Goal: Information Seeking & Learning: Check status

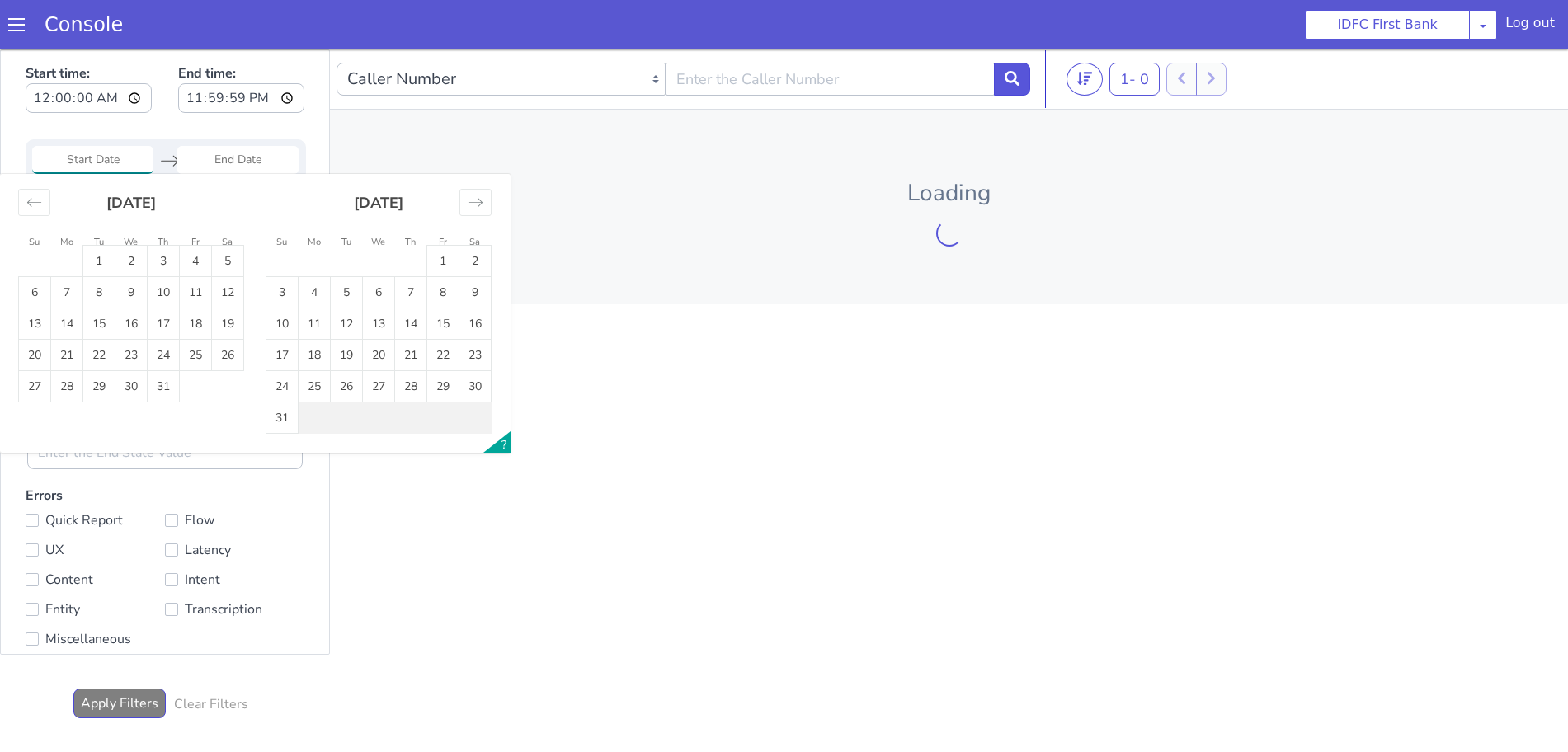
click at [31, 287] on td "1" at bounding box center [23, 294] width 32 height 31
type input "[DATE]"
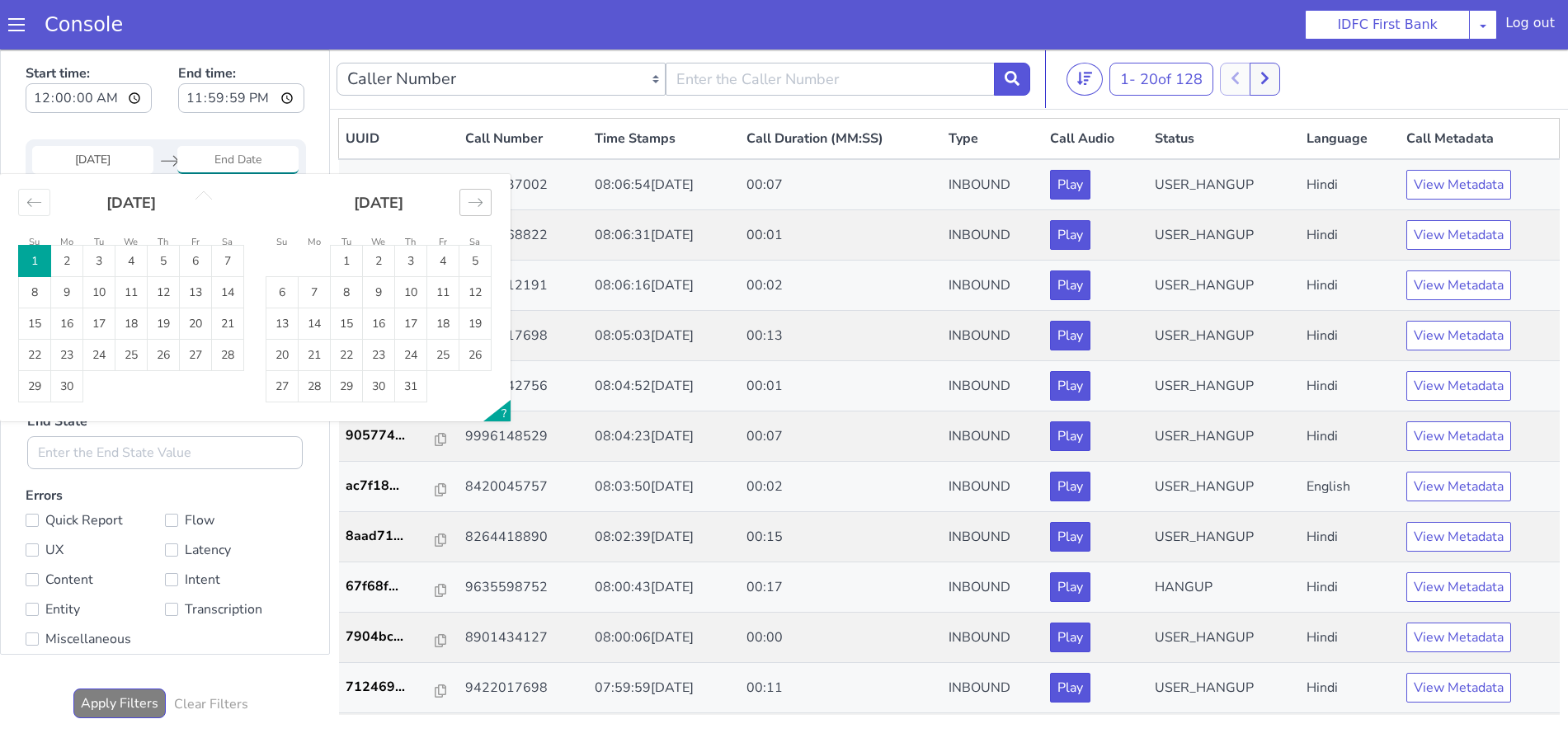
click at [474, 200] on icon "Move forward to switch to the next month." at bounding box center [475, 202] width 16 height 16
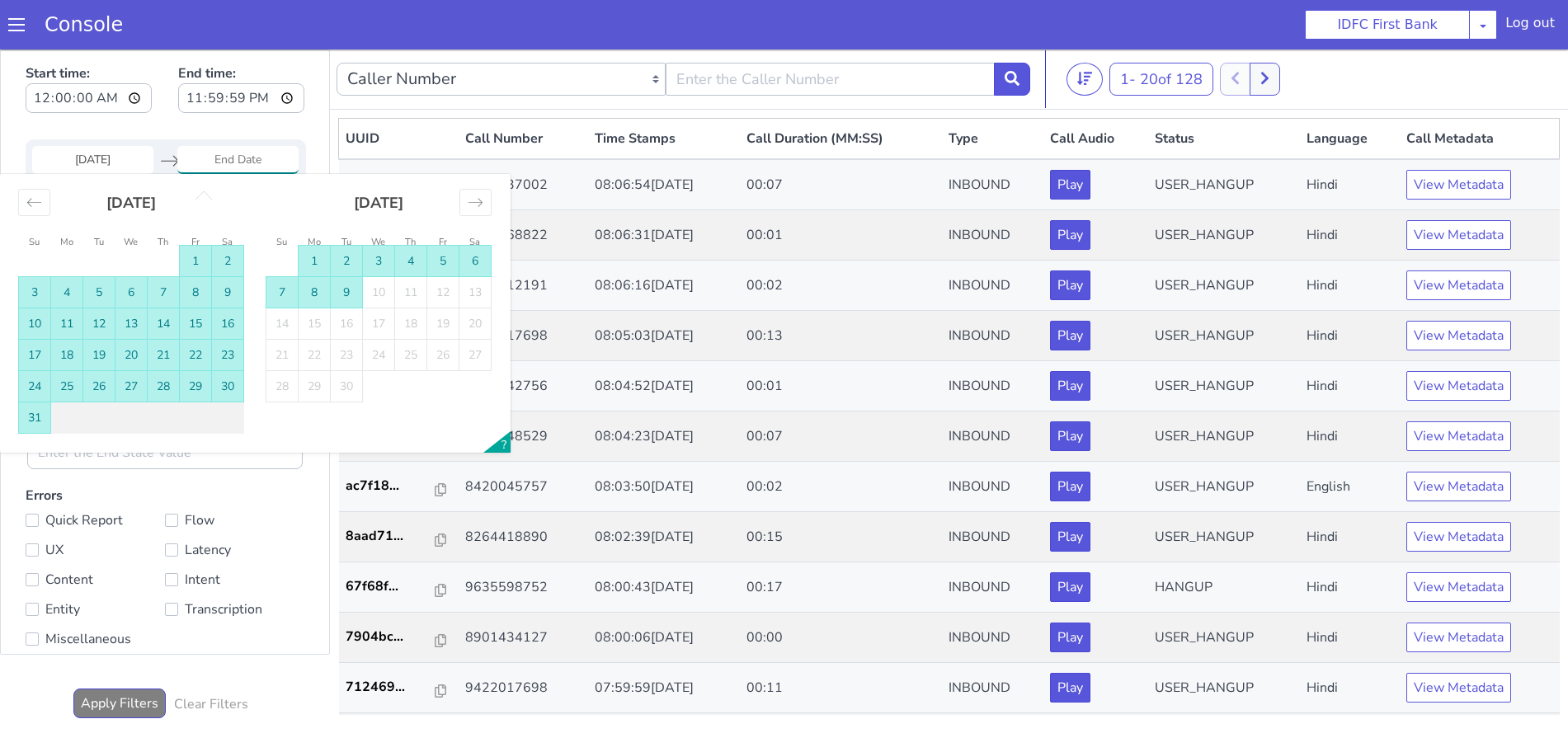
type input "[DATE]"
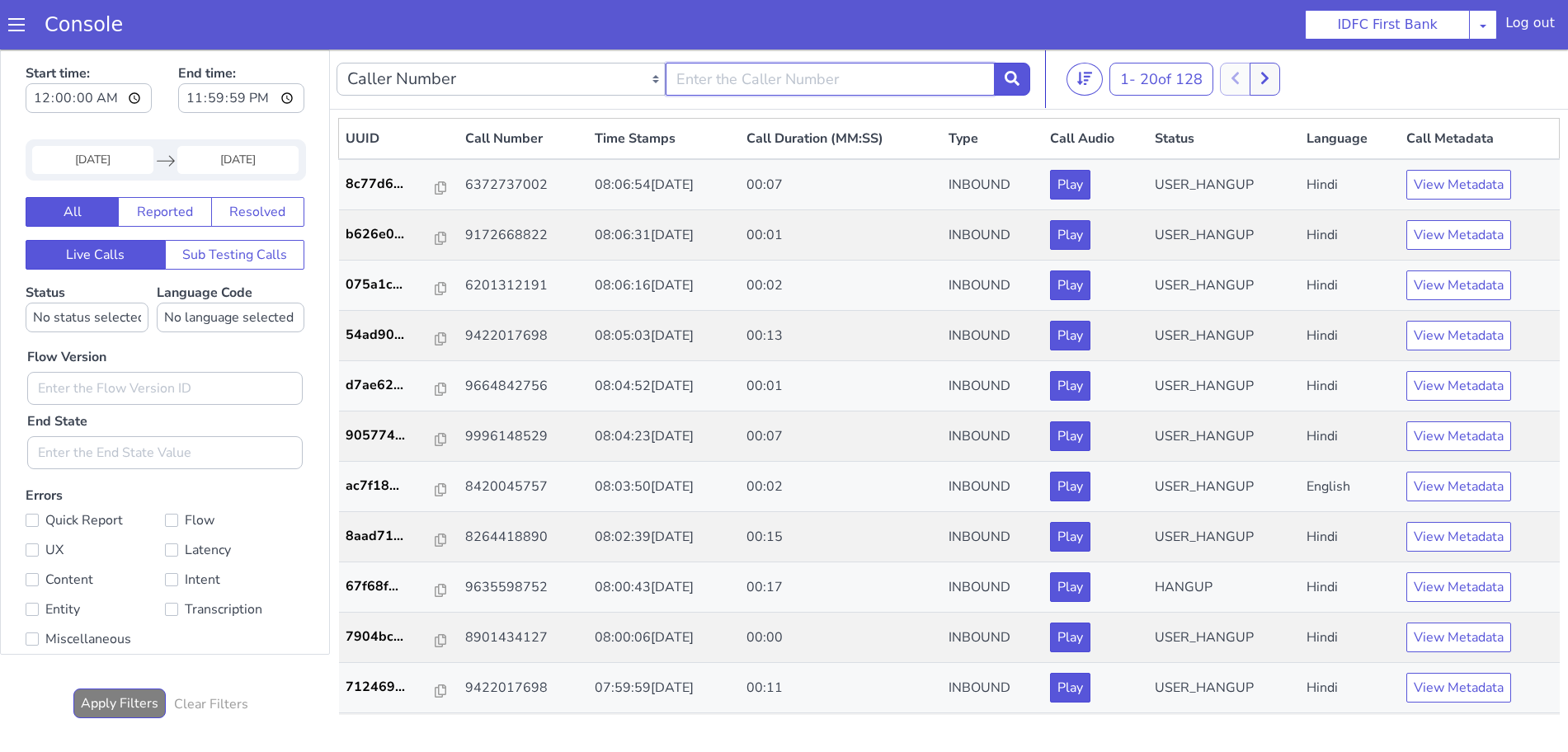
click at [712, 206] on input "text" at bounding box center [788, 210] width 329 height 33
paste input "9359407730"
type input "9359407730"
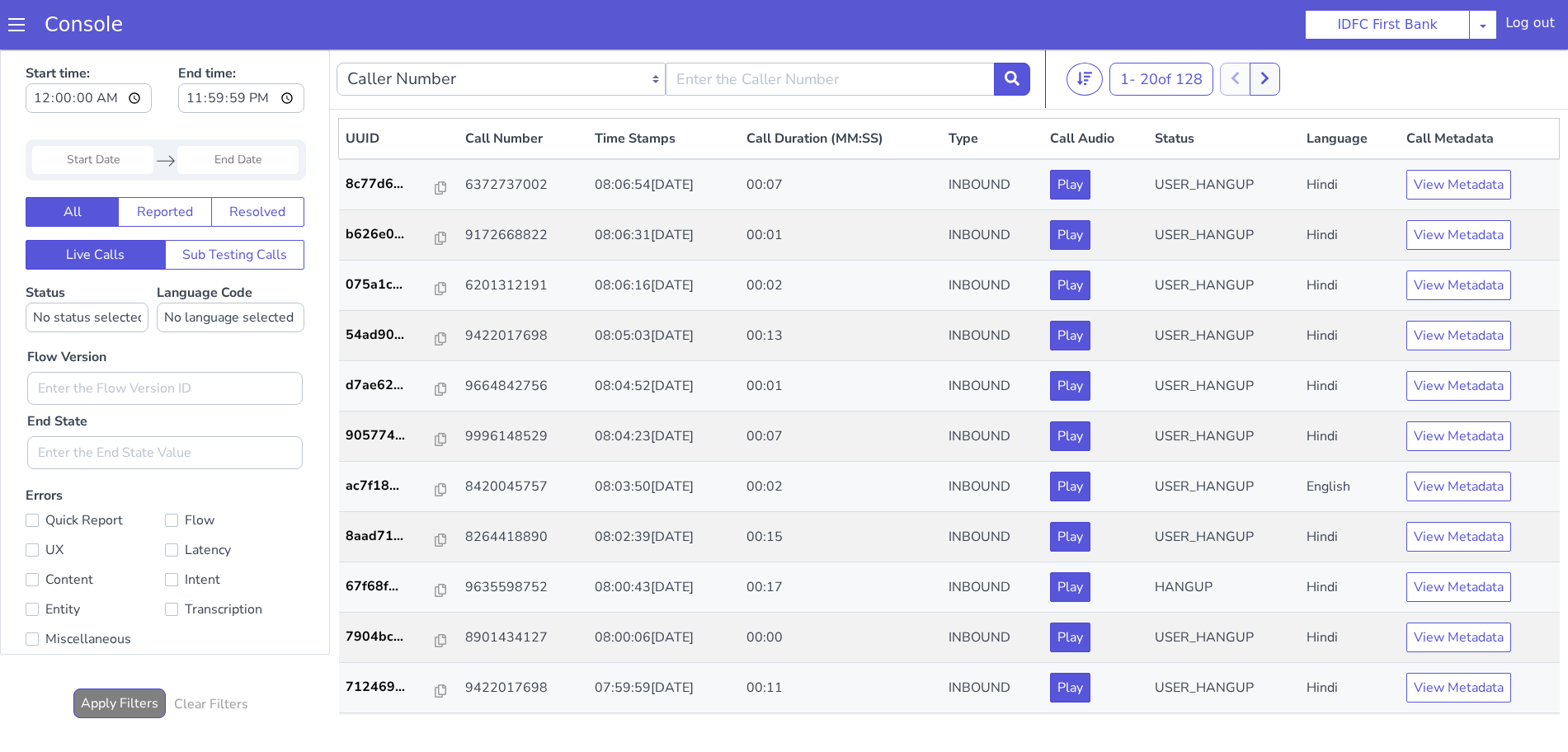
click at [77, 145] on input "Start Date" at bounding box center [102, 137] width 121 height 28
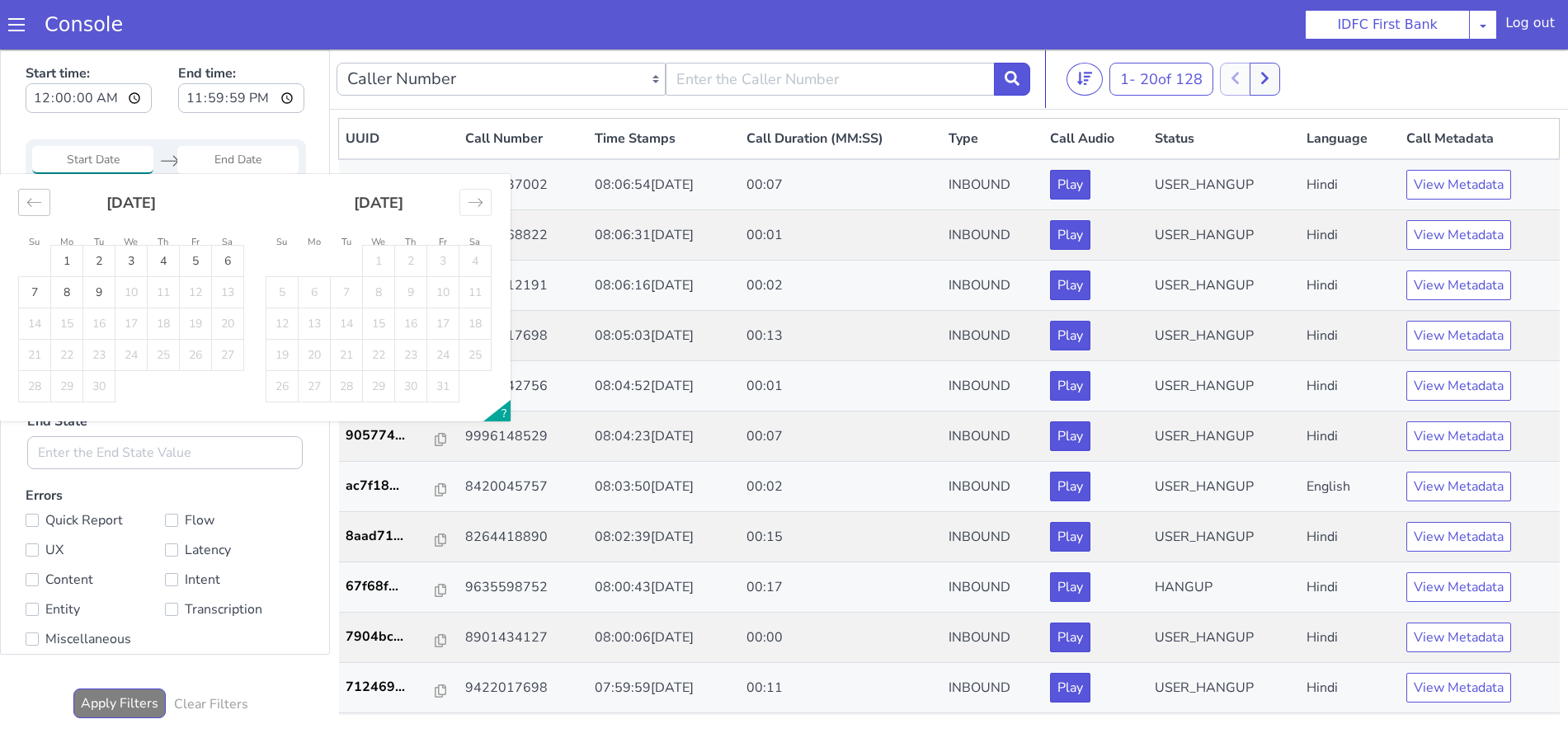
click at [73, 126] on icon "Move backward to switch to the previous month." at bounding box center [71, 124] width 16 height 16
click at [93, 92] on icon "Move backward to switch to the previous month." at bounding box center [90, 91] width 16 height 16
click at [59, 156] on icon "Move backward to switch to the previous month." at bounding box center [55, 155] width 16 height 16
click at [46, 182] on icon "Move backward to switch to the previous month." at bounding box center [43, 181] width 16 height 16
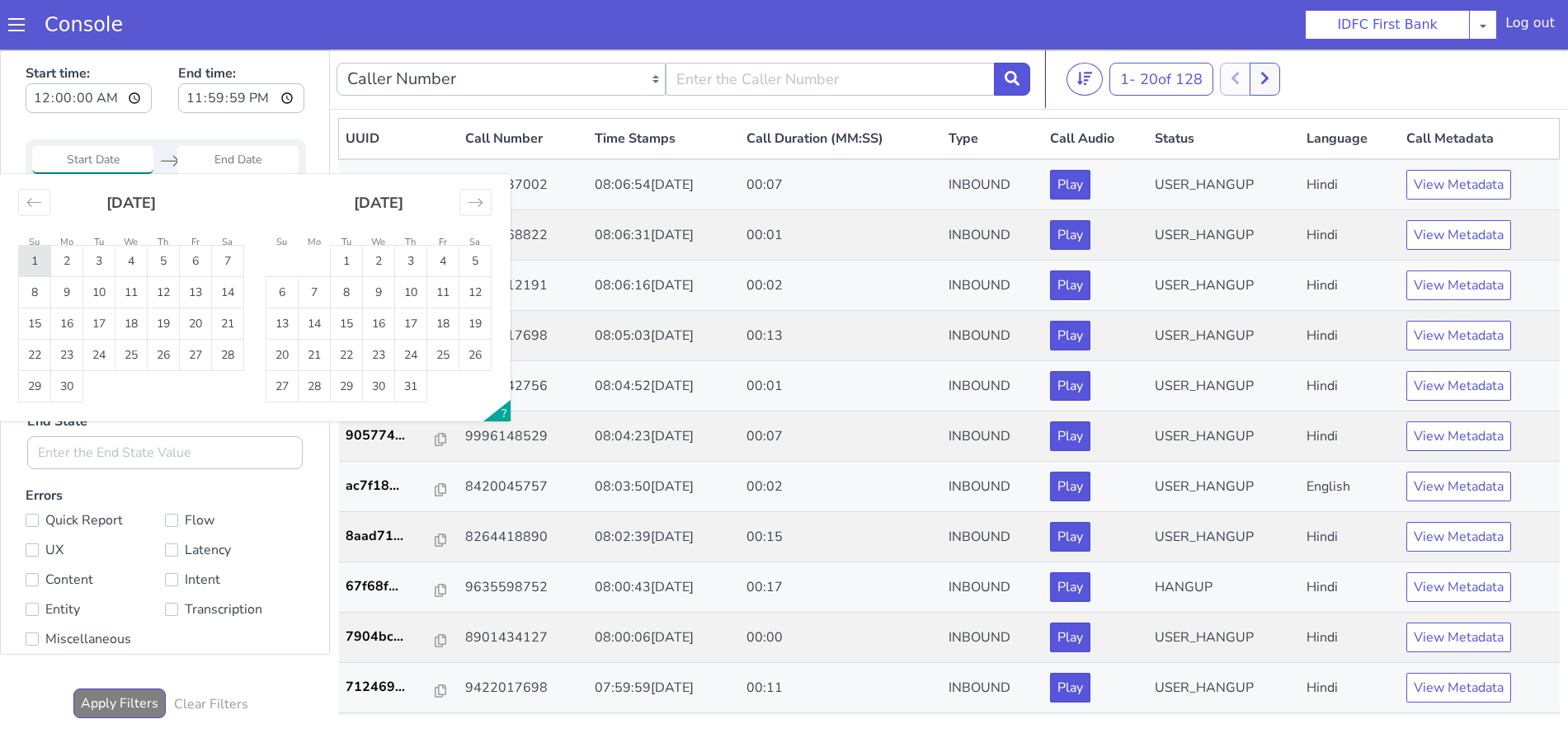
type input "[DATE]"
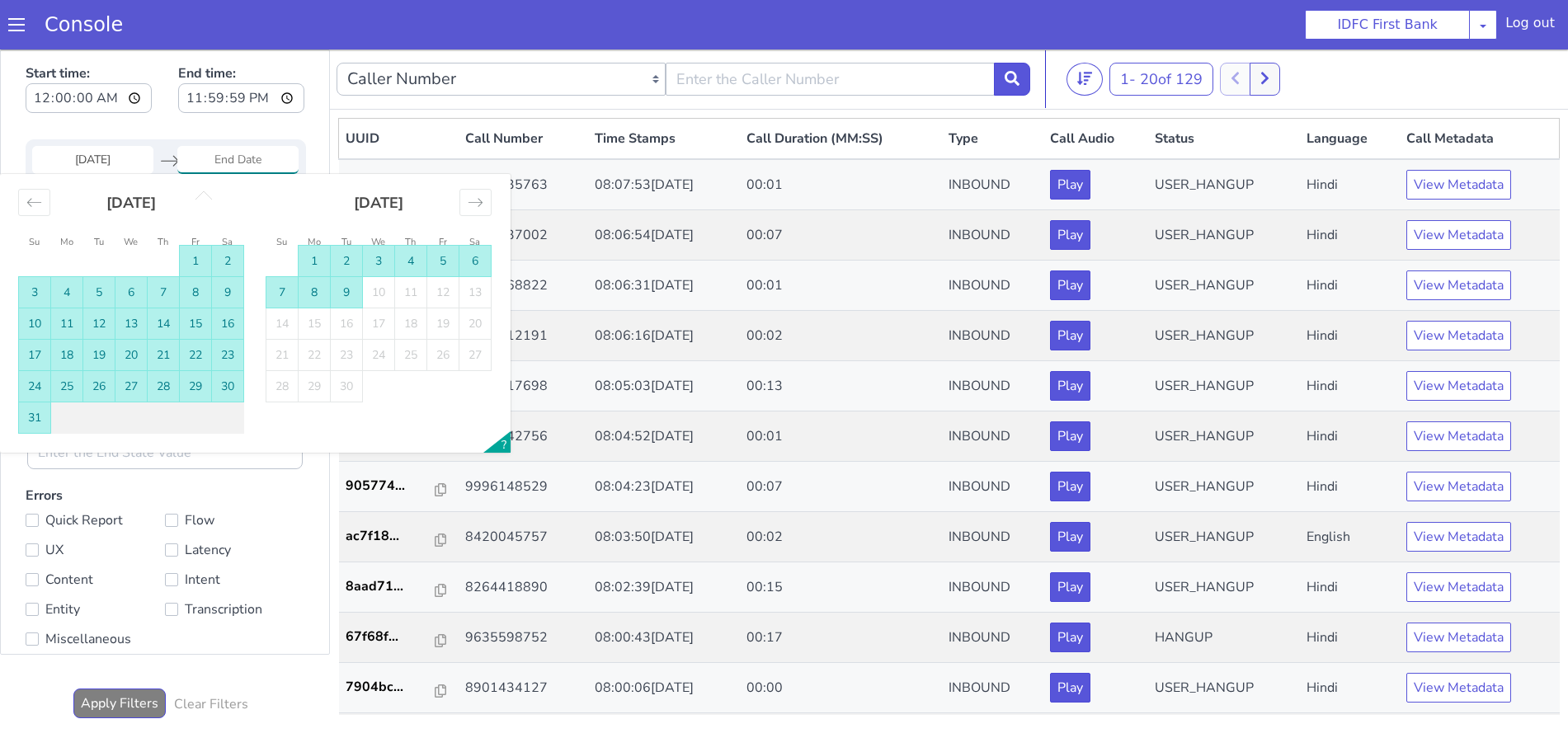
type input "[DATE]"
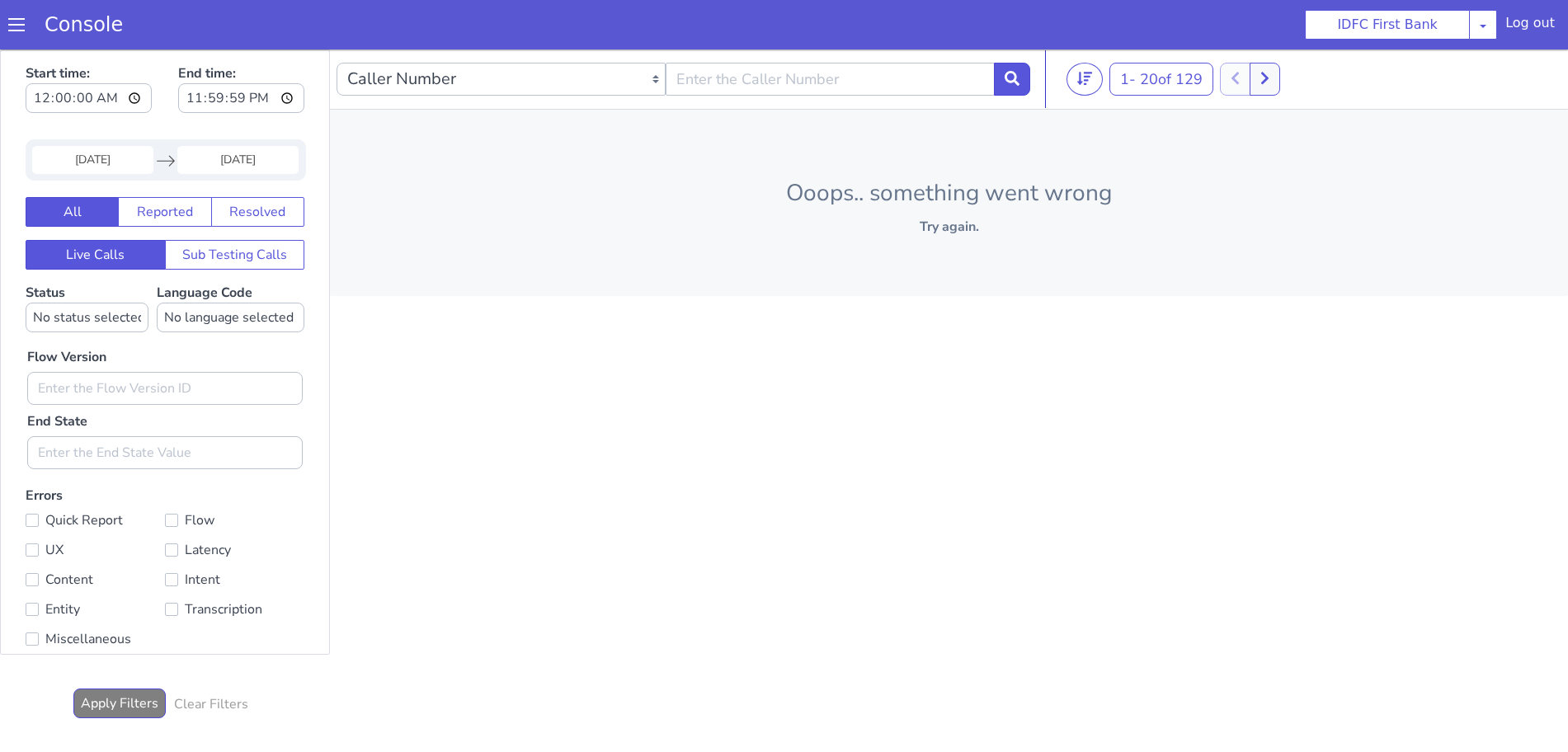
click at [13, 29] on span at bounding box center [17, 25] width 17 height 17
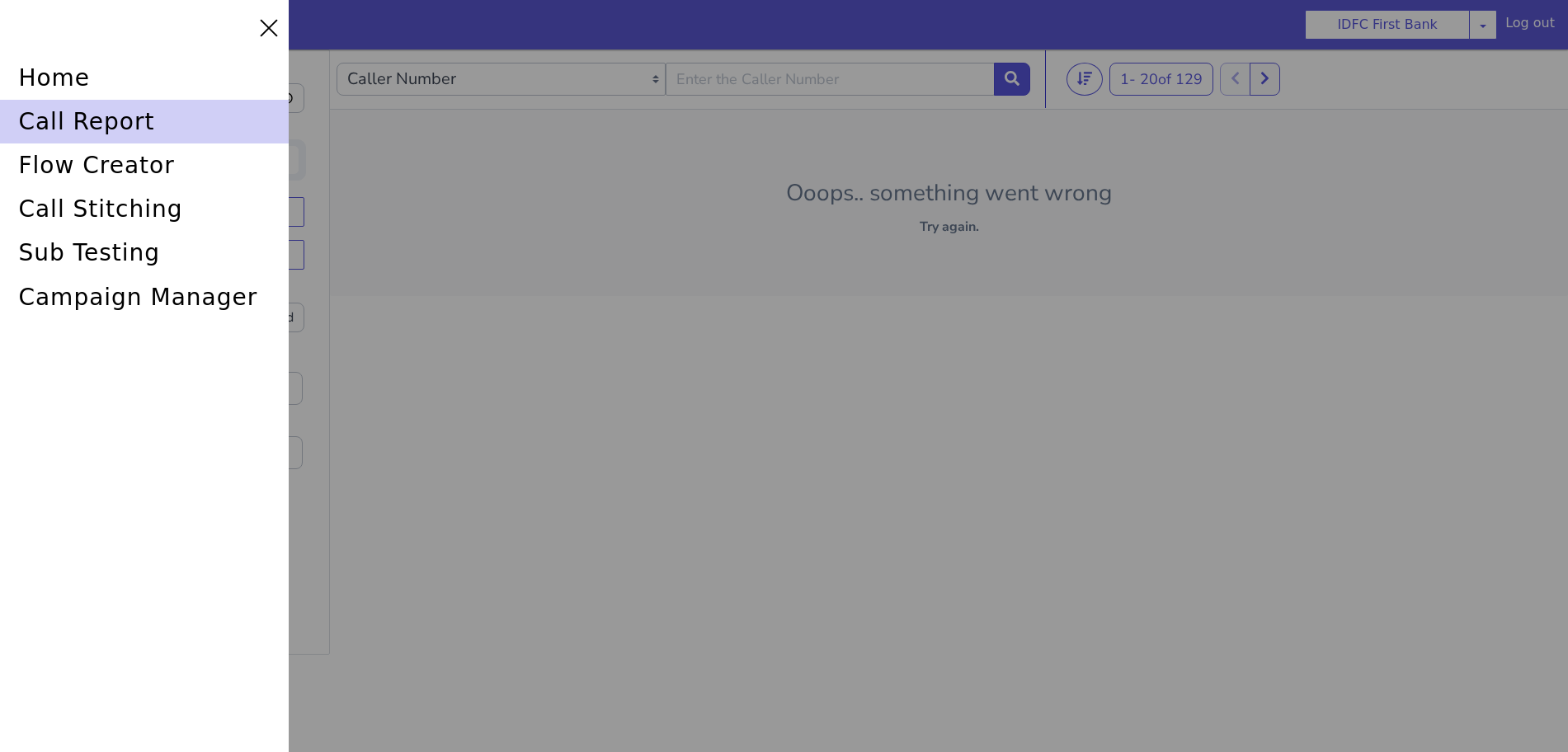
click at [89, 118] on div "call report" at bounding box center [144, 122] width 289 height 44
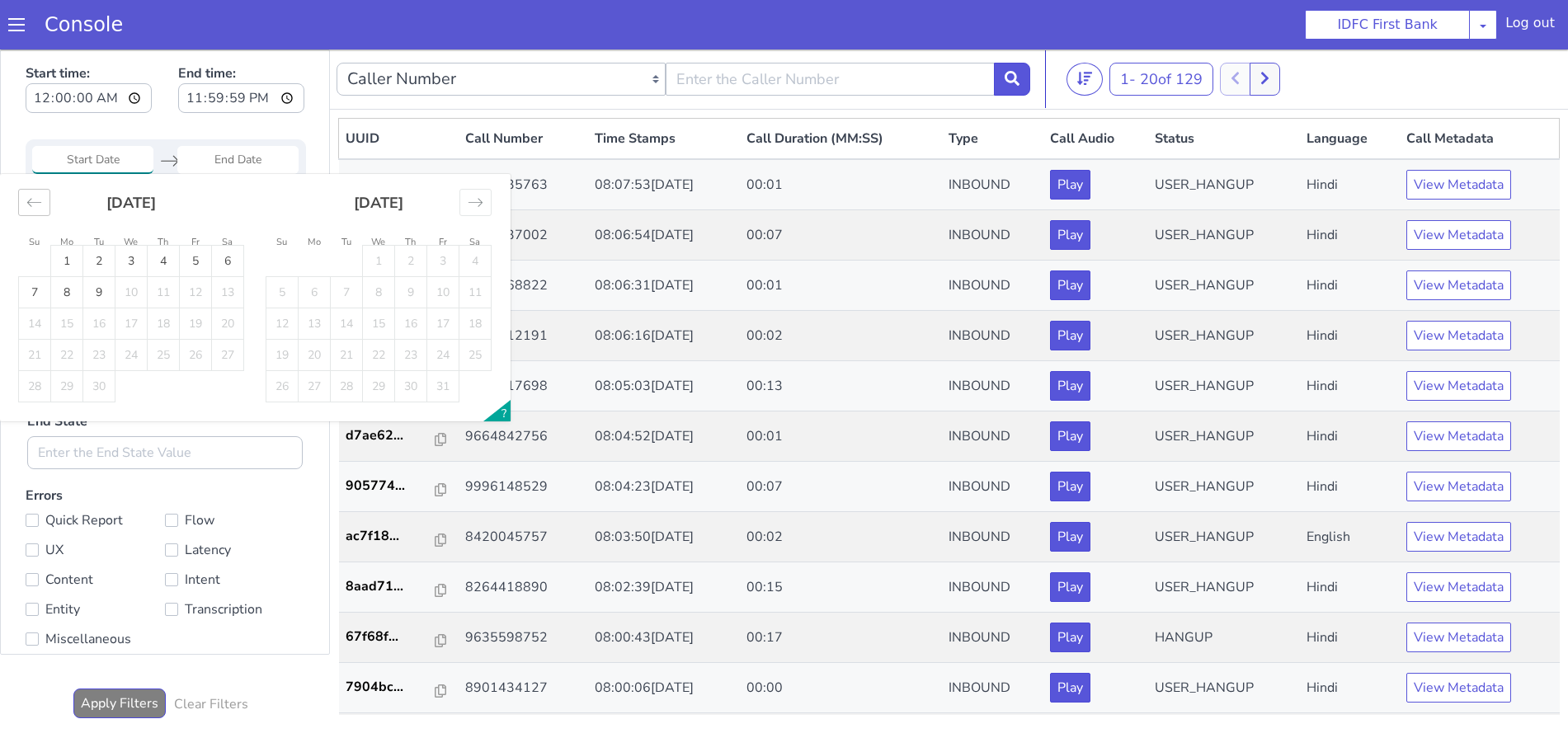
click at [39, 186] on icon "Move backward to switch to the previous month." at bounding box center [43, 180] width 16 height 16
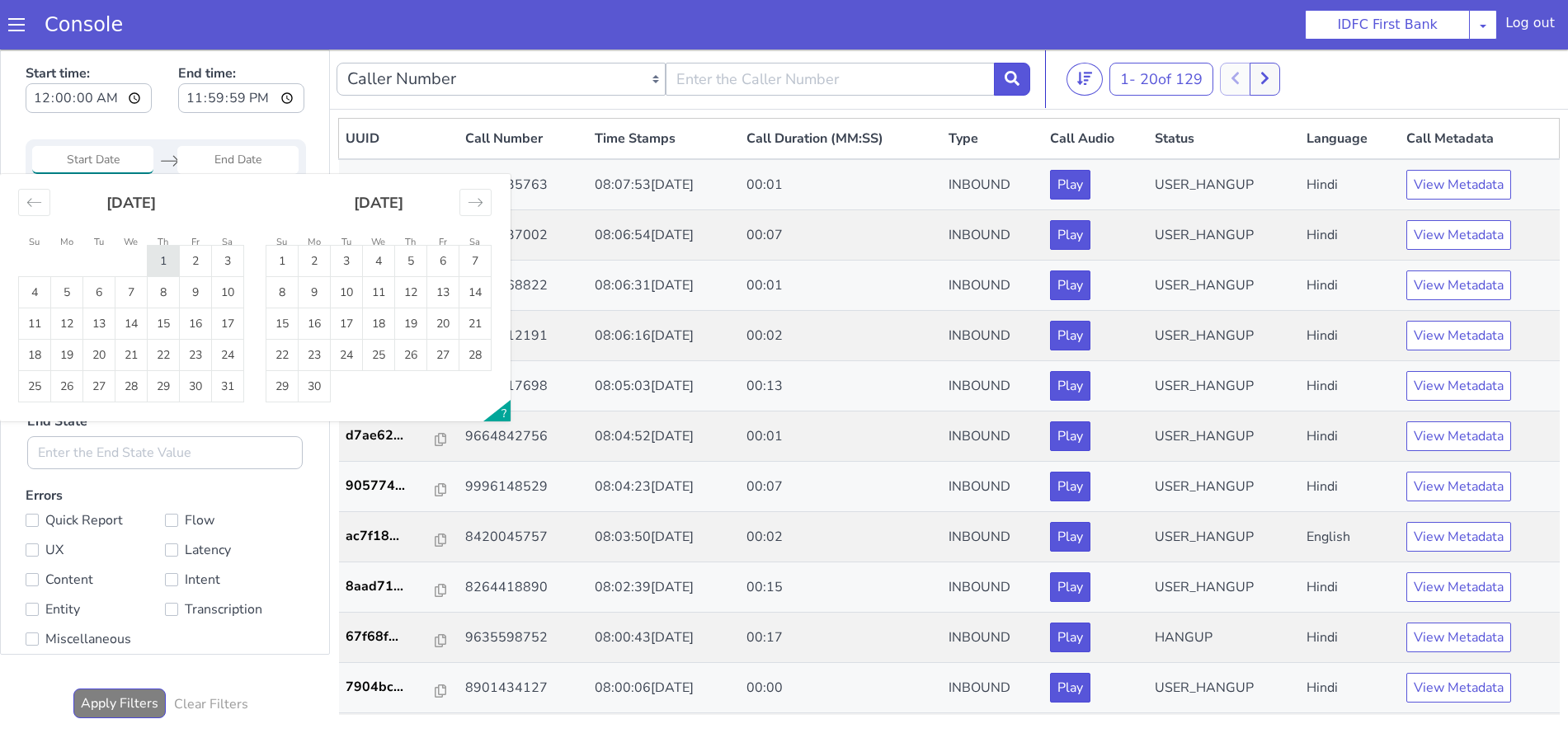
type input "01 May 2025"
click at [493, 177] on div "Move forward to switch to the next month." at bounding box center [485, 181] width 32 height 27
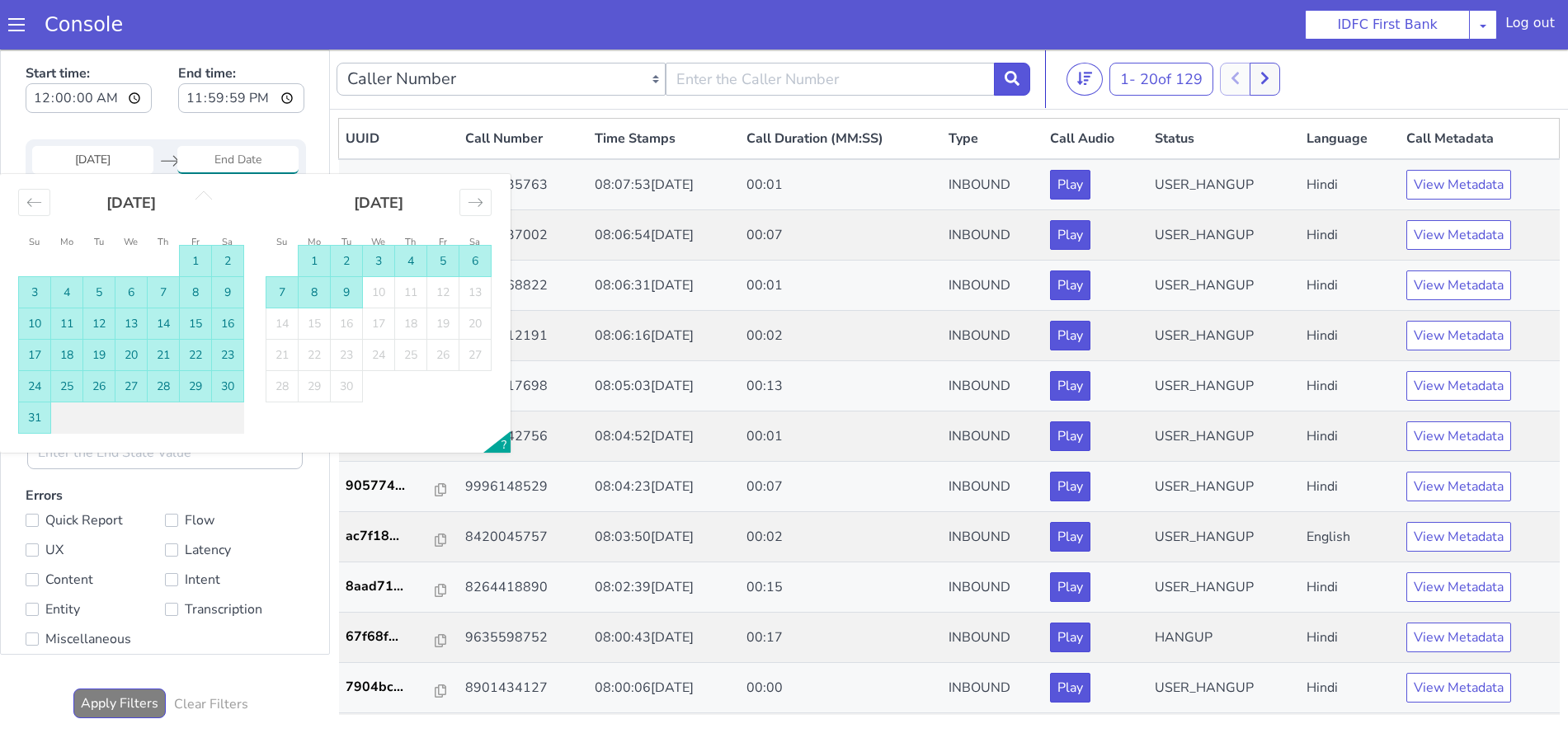
type input "[DATE]"
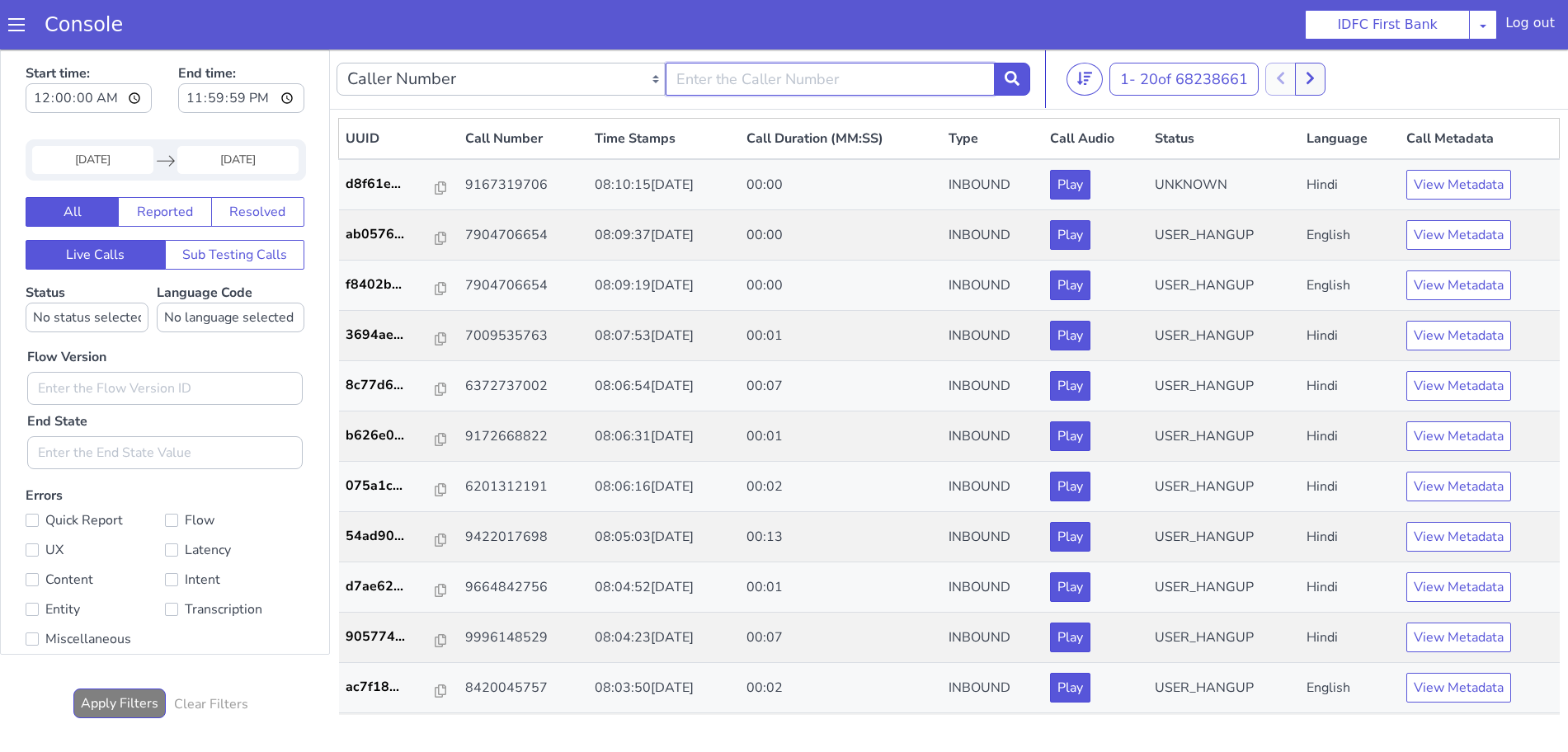
paste input "9359407730"
type input "9359407730"
click at [1023, 53] on icon at bounding box center [1021, 56] width 15 height 15
